Goal: Information Seeking & Learning: Learn about a topic

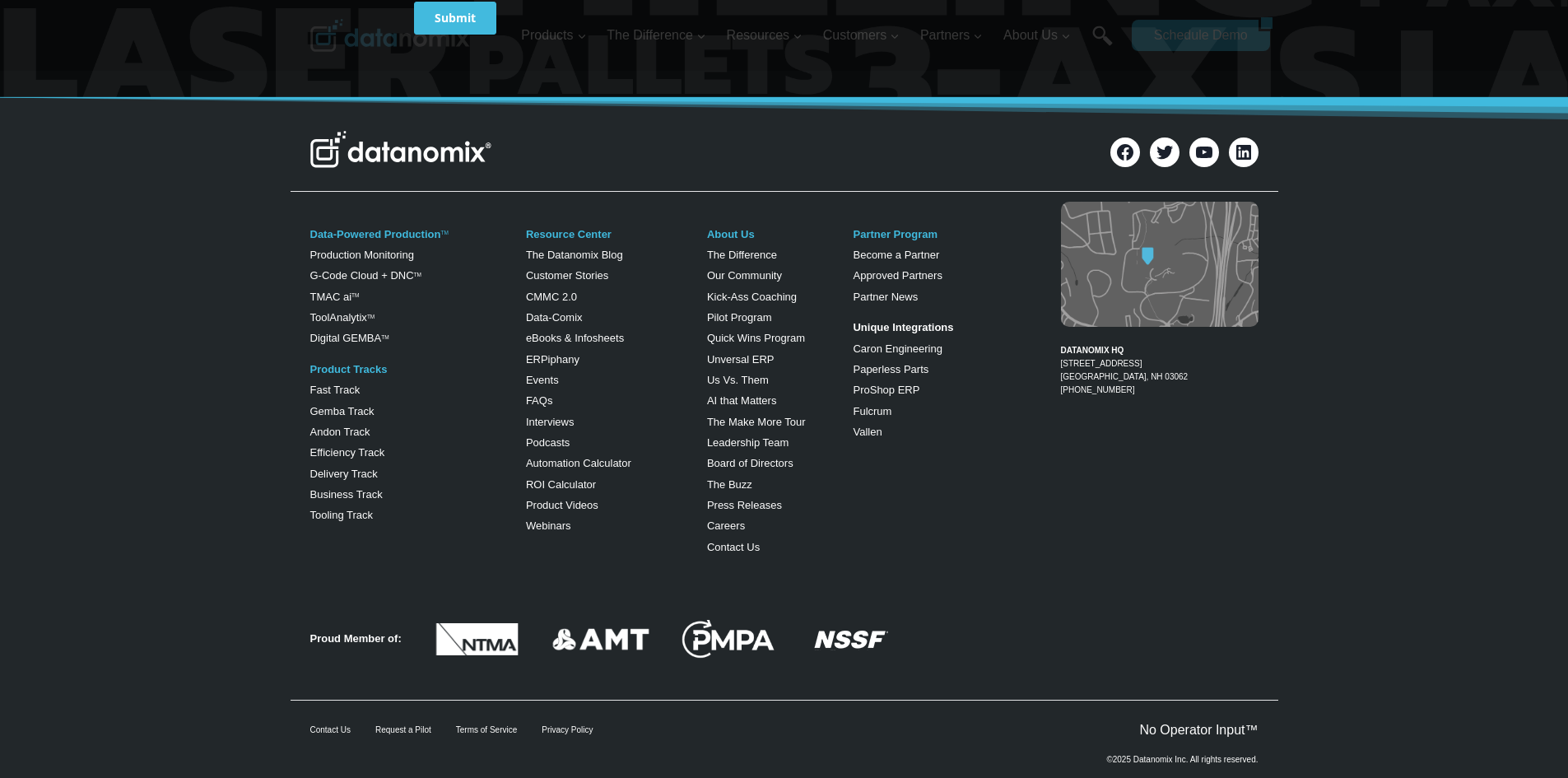
scroll to position [6539, 0]
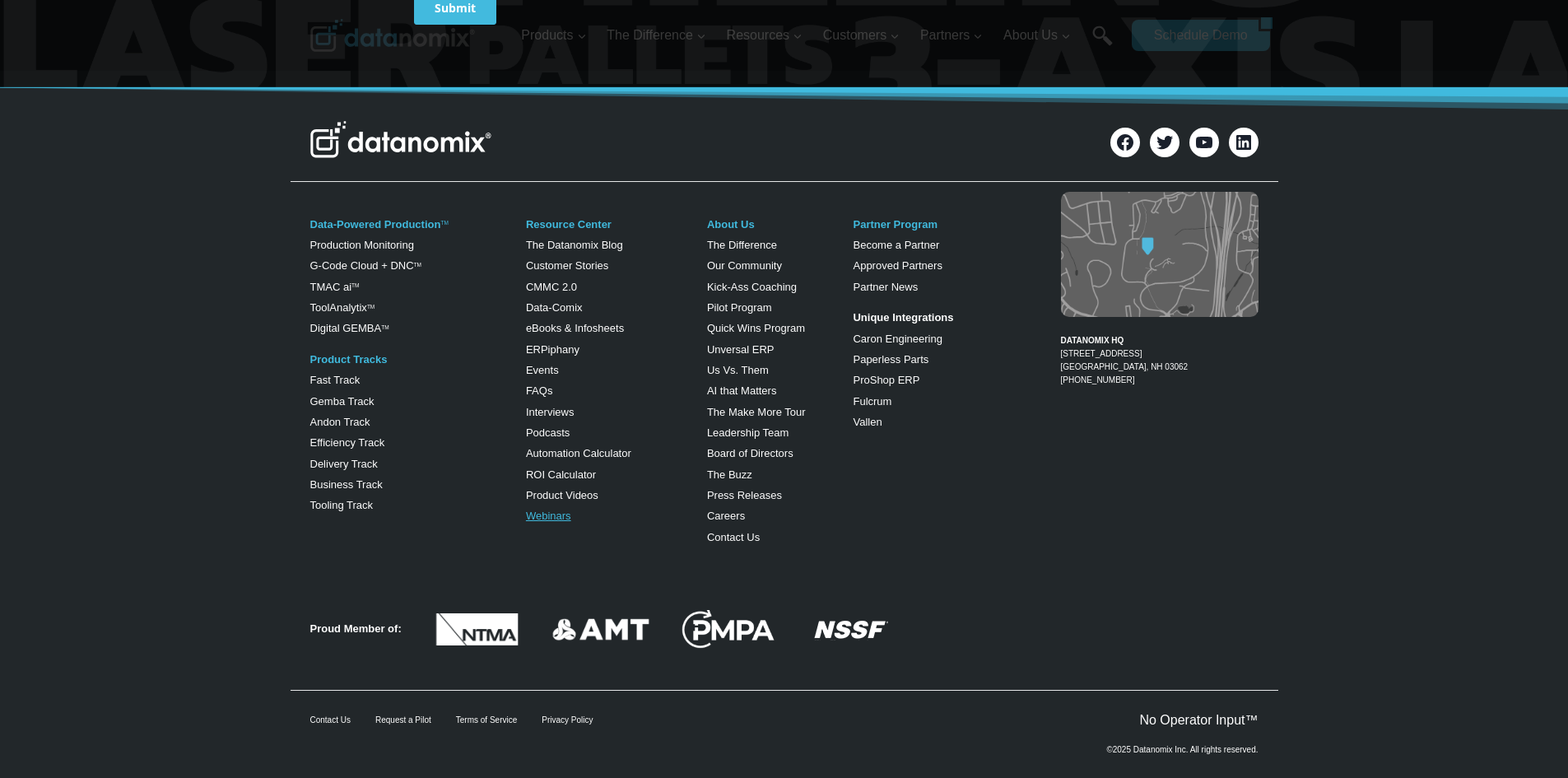
click at [545, 510] on link "Webinars" at bounding box center [548, 516] width 45 height 12
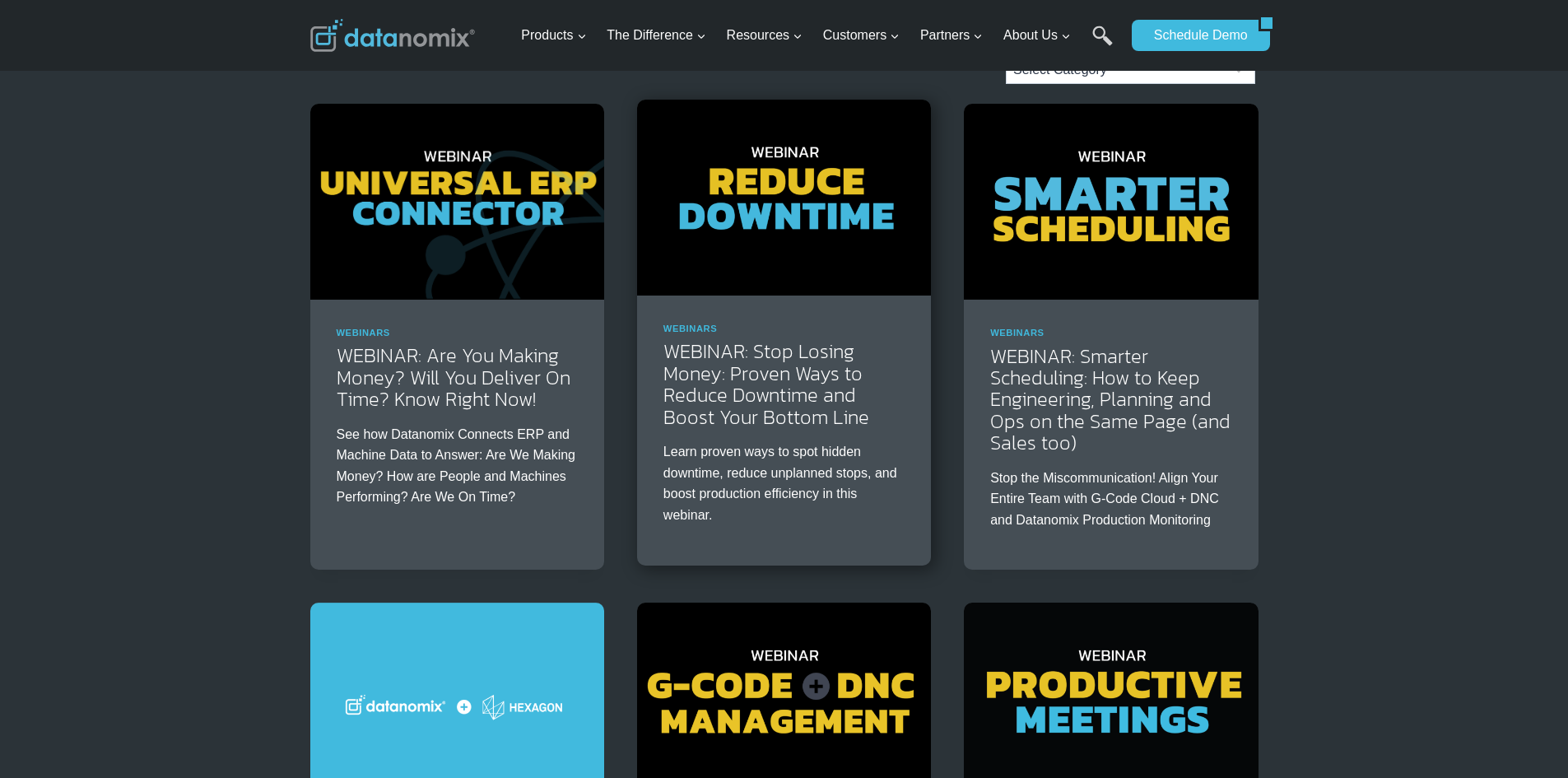
scroll to position [247, 0]
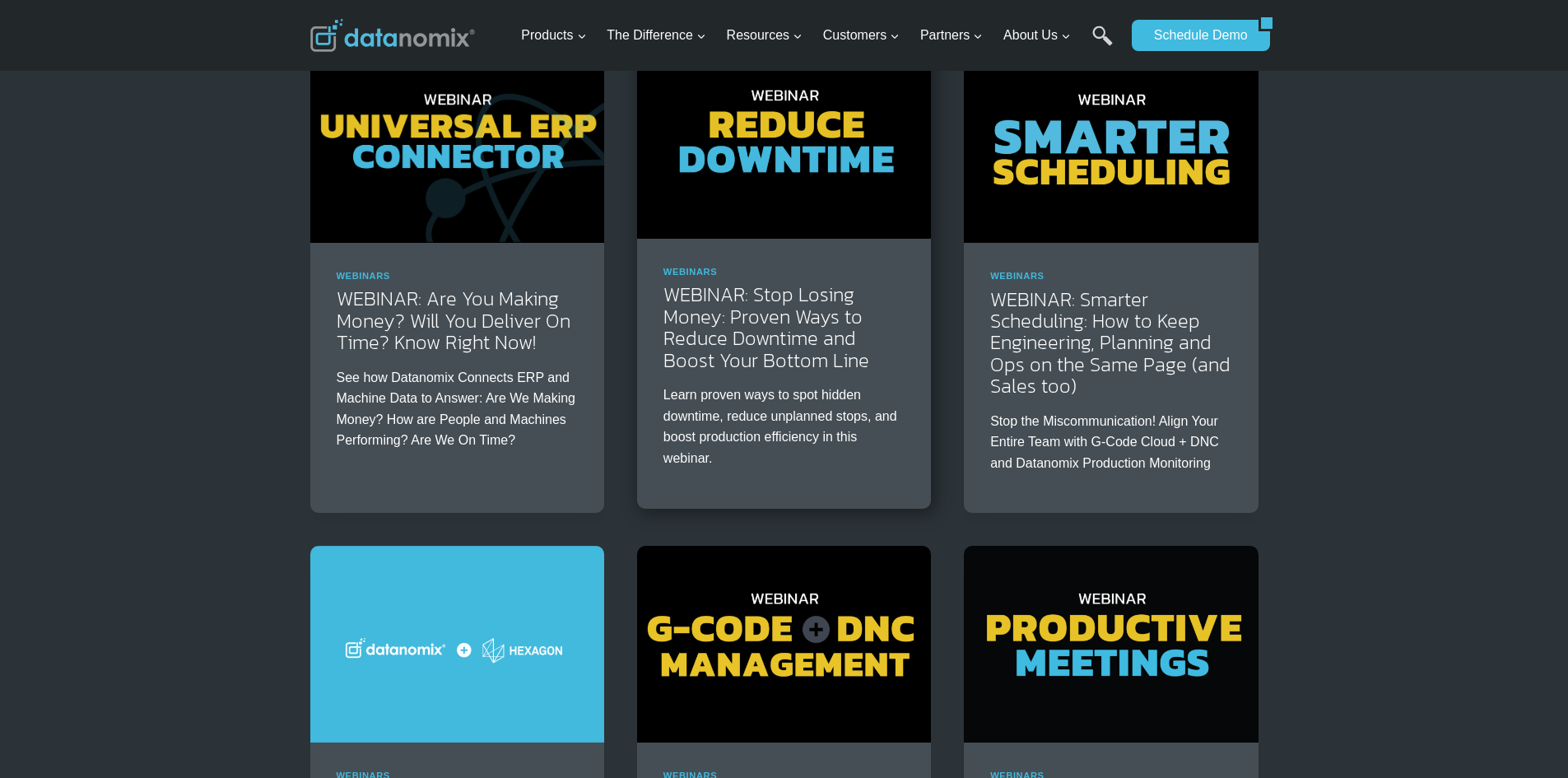
click at [750, 225] on img at bounding box center [784, 141] width 294 height 196
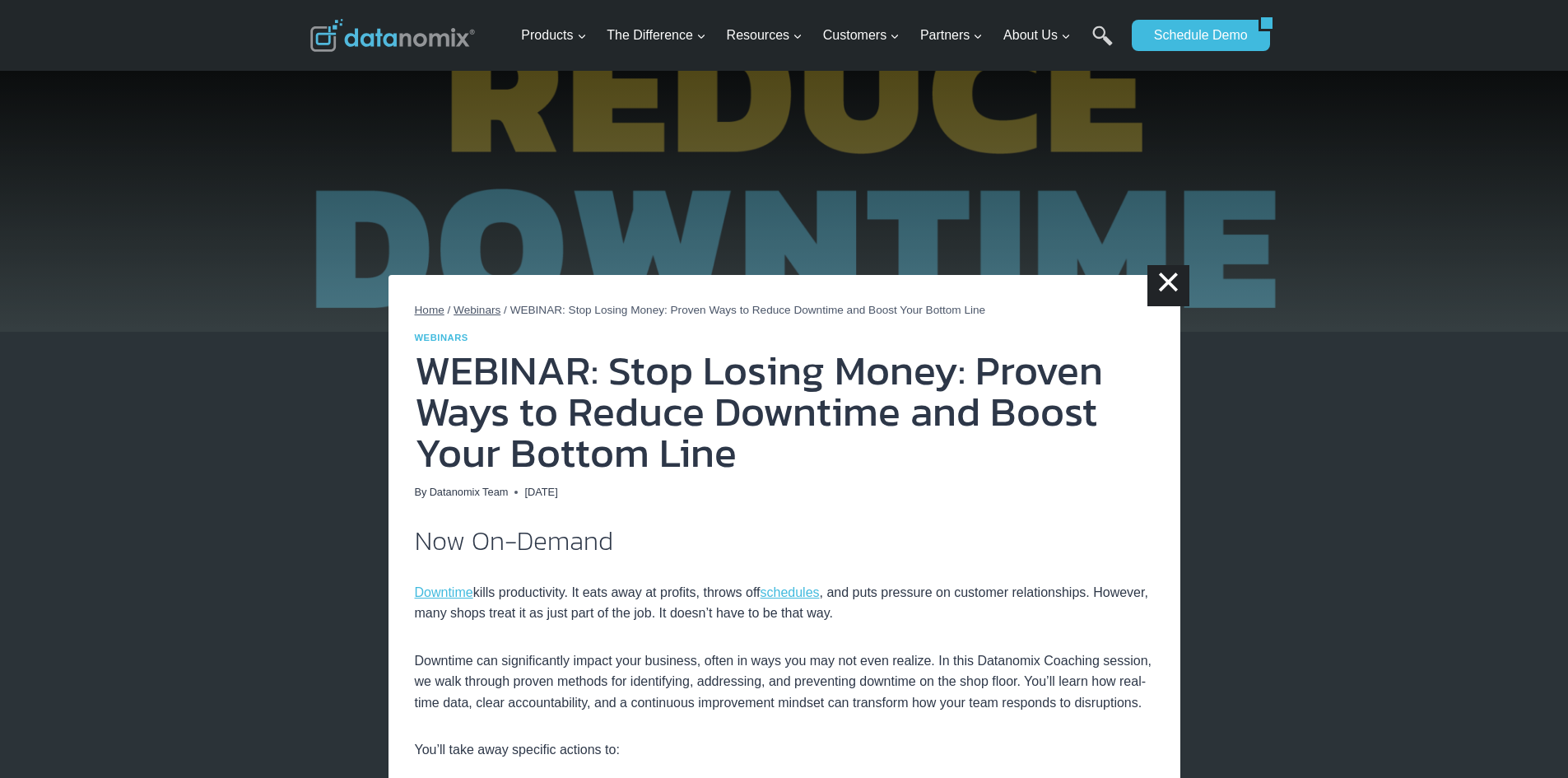
click at [361, 43] on img at bounding box center [393, 35] width 165 height 33
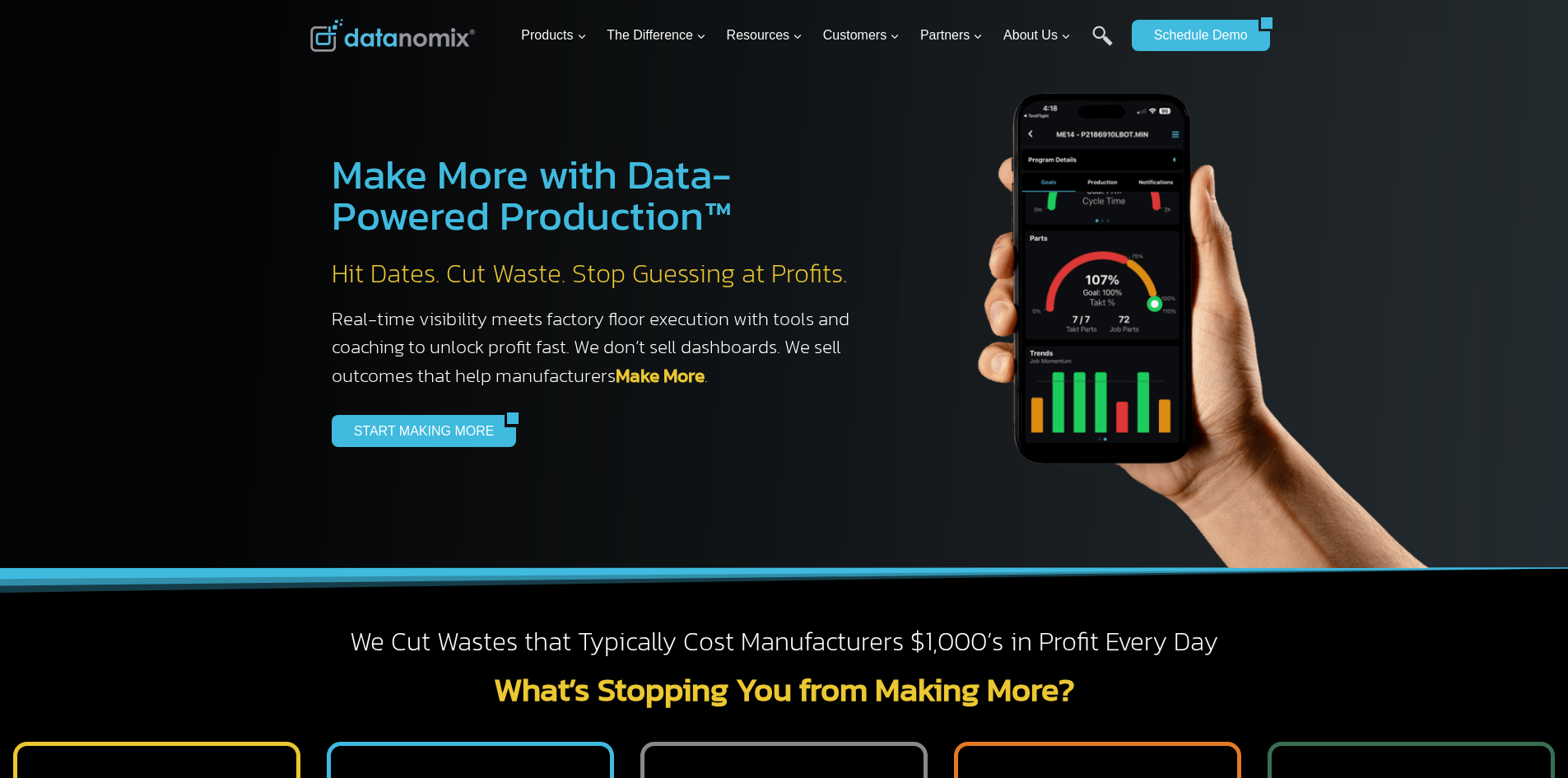
click at [213, 240] on div at bounding box center [784, 284] width 1568 height 568
